Goal: Communication & Community: Answer question/provide support

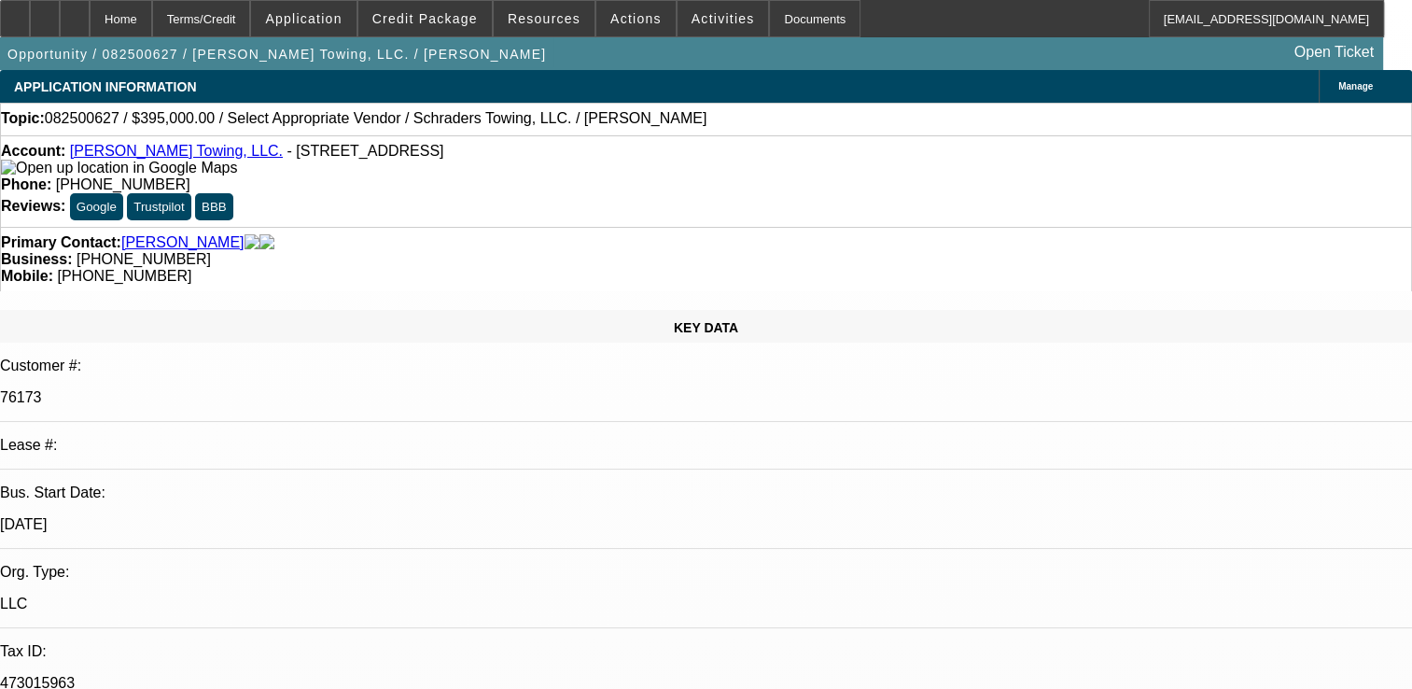
select select "0"
select select "2"
select select "0.1"
select select "1"
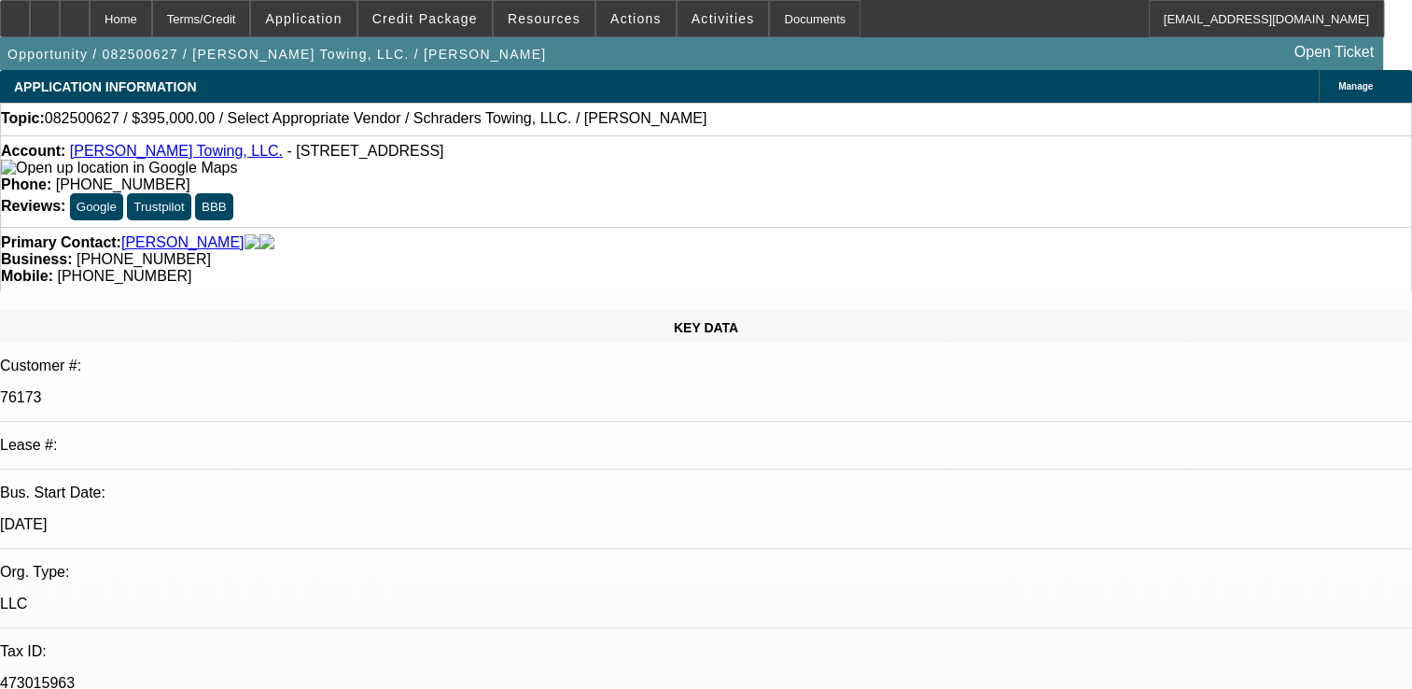
select select "2"
select select "4"
paste textarea "CUSTOMER HAS HAD FEW ACCOUNTS PAID OFF IN PAST WITH GOOD PAYMENT HISTORY,CURREN…"
type textarea "CUSTOMER HAS HAD FEW ACCOUNTS PAID OFF IN PAST WITH GOOD PAYMENT HISTORY, CURRE…"
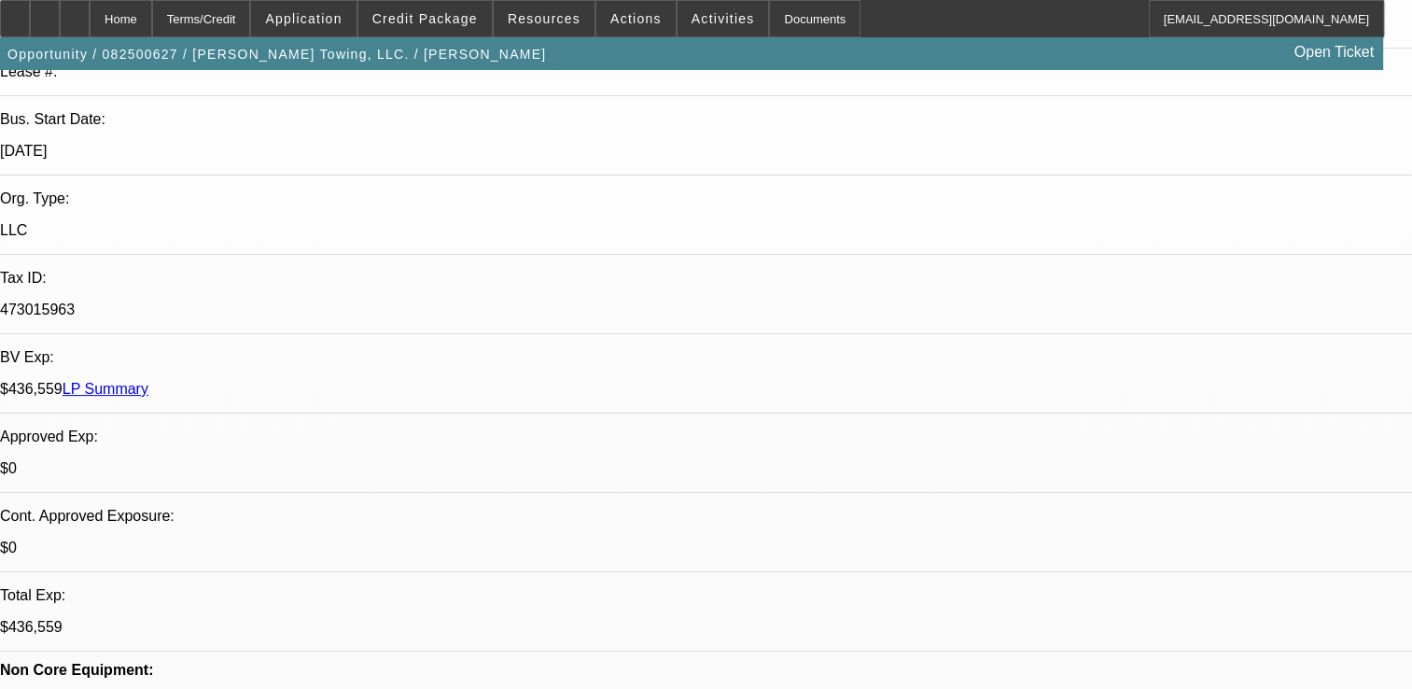
select select "0"
select select "2"
select select "0.1"
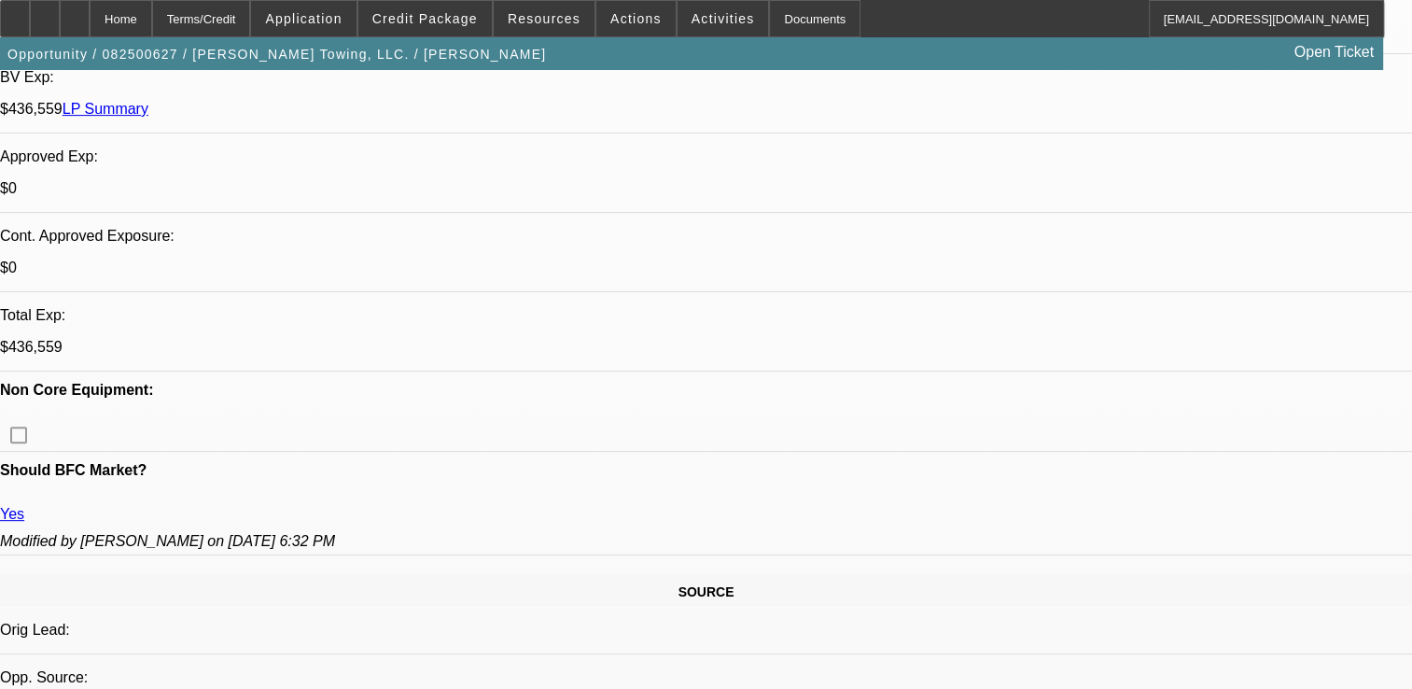
select select "1"
select select "2"
select select "4"
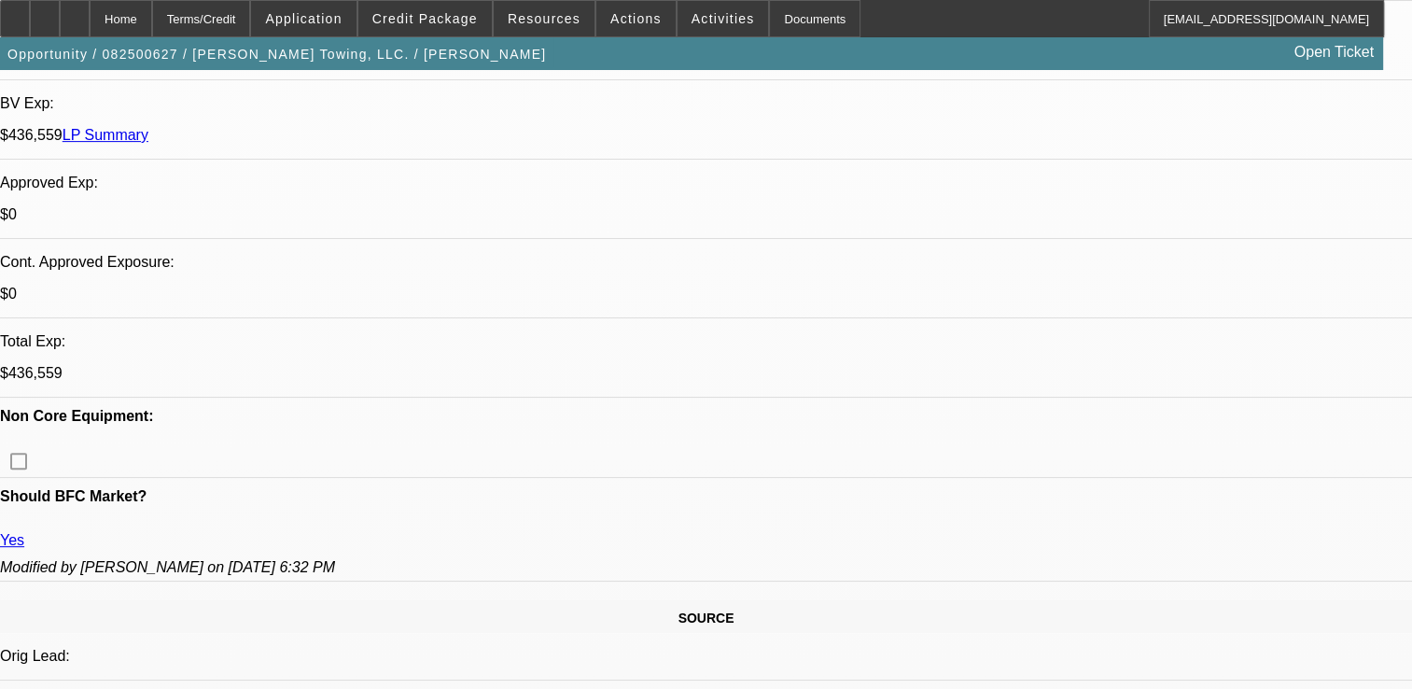
scroll to position [280, 0]
